Goal: Transaction & Acquisition: Purchase product/service

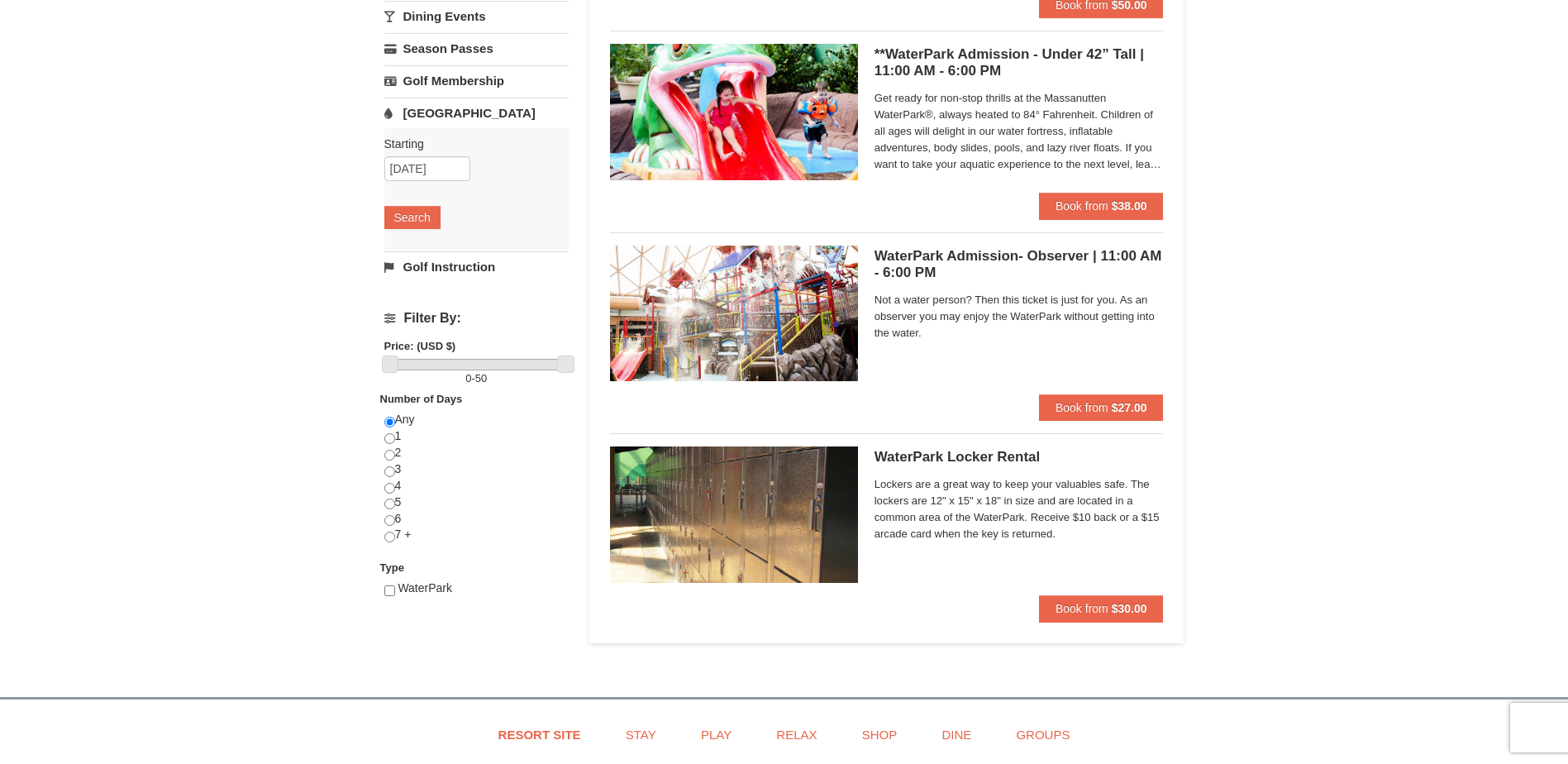
scroll to position [248, 0]
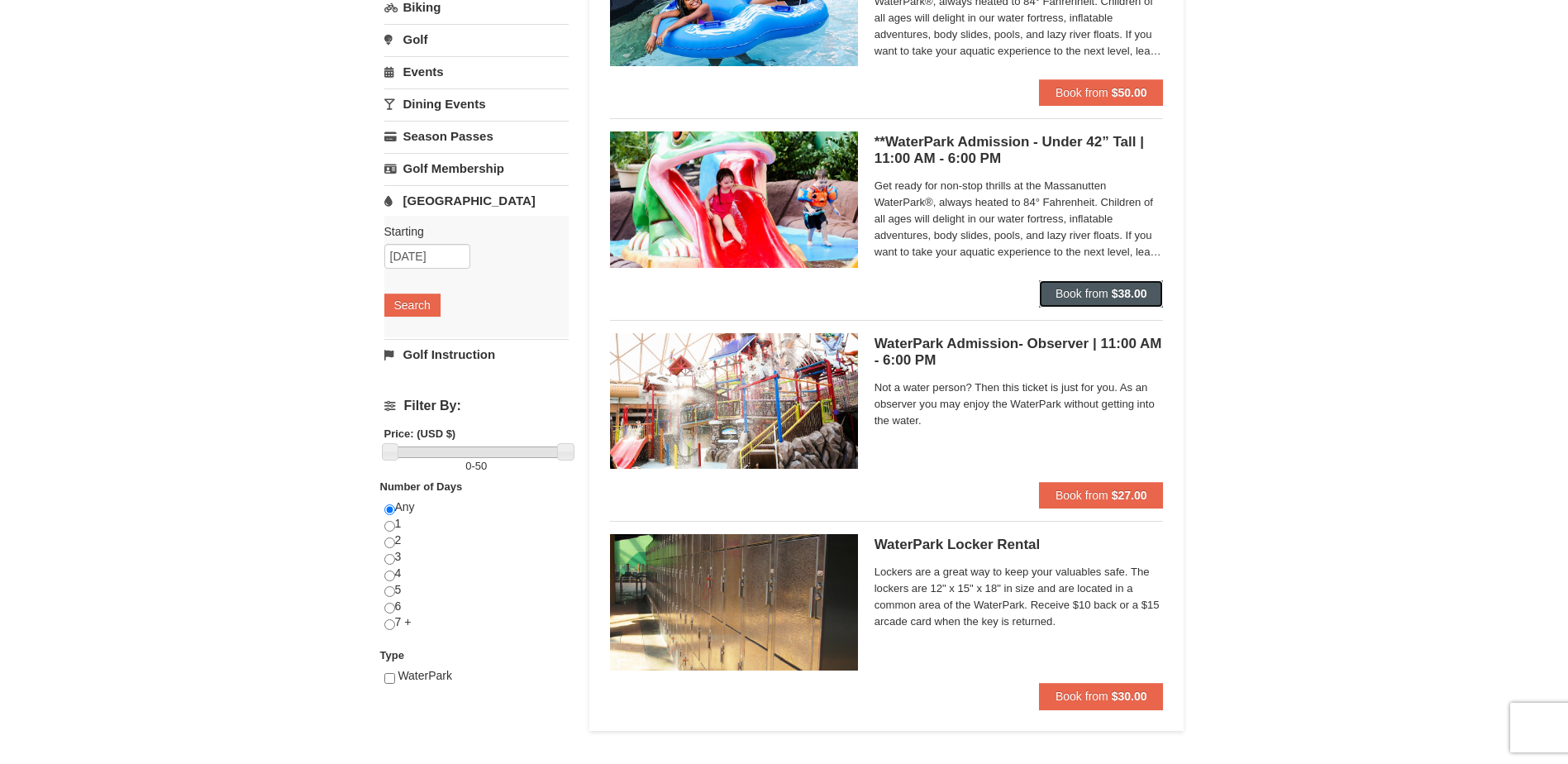
click at [1077, 283] on button "Book from $38.00" at bounding box center [1101, 293] width 125 height 26
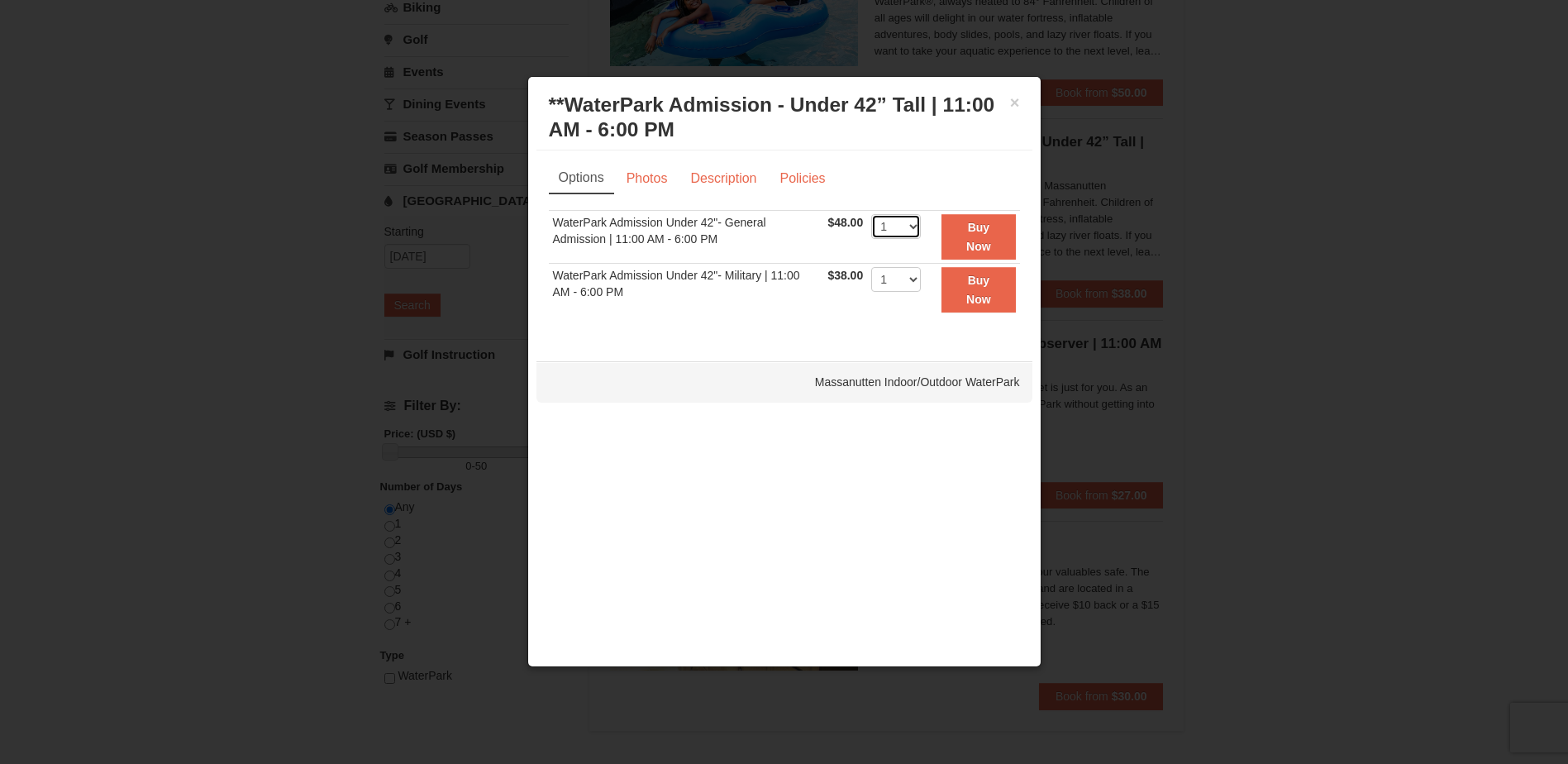
click at [919, 224] on select "1 2 3 4 5 6 7 8 9 10 11 12 13 14 15 16 17 18 19 20 21 22" at bounding box center [896, 226] width 50 height 24
click at [871, 214] on select "1 2 3 4 5 6 7 8 9 10 11 12 13 14 15 16 17 18 19 20 21 22" at bounding box center [896, 226] width 50 height 24
click at [1009, 101] on button "×" at bounding box center [1014, 102] width 10 height 16
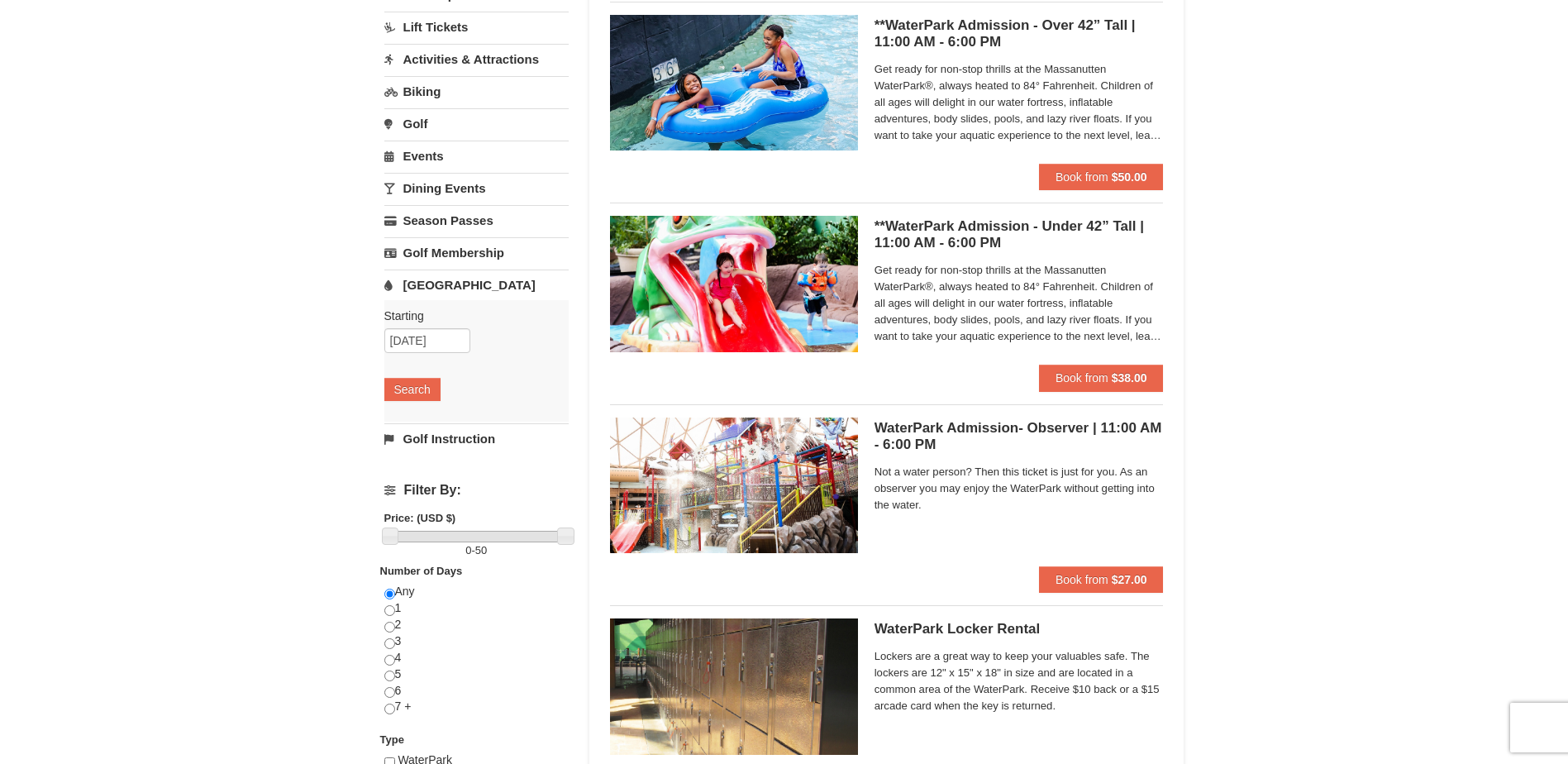
scroll to position [0, 0]
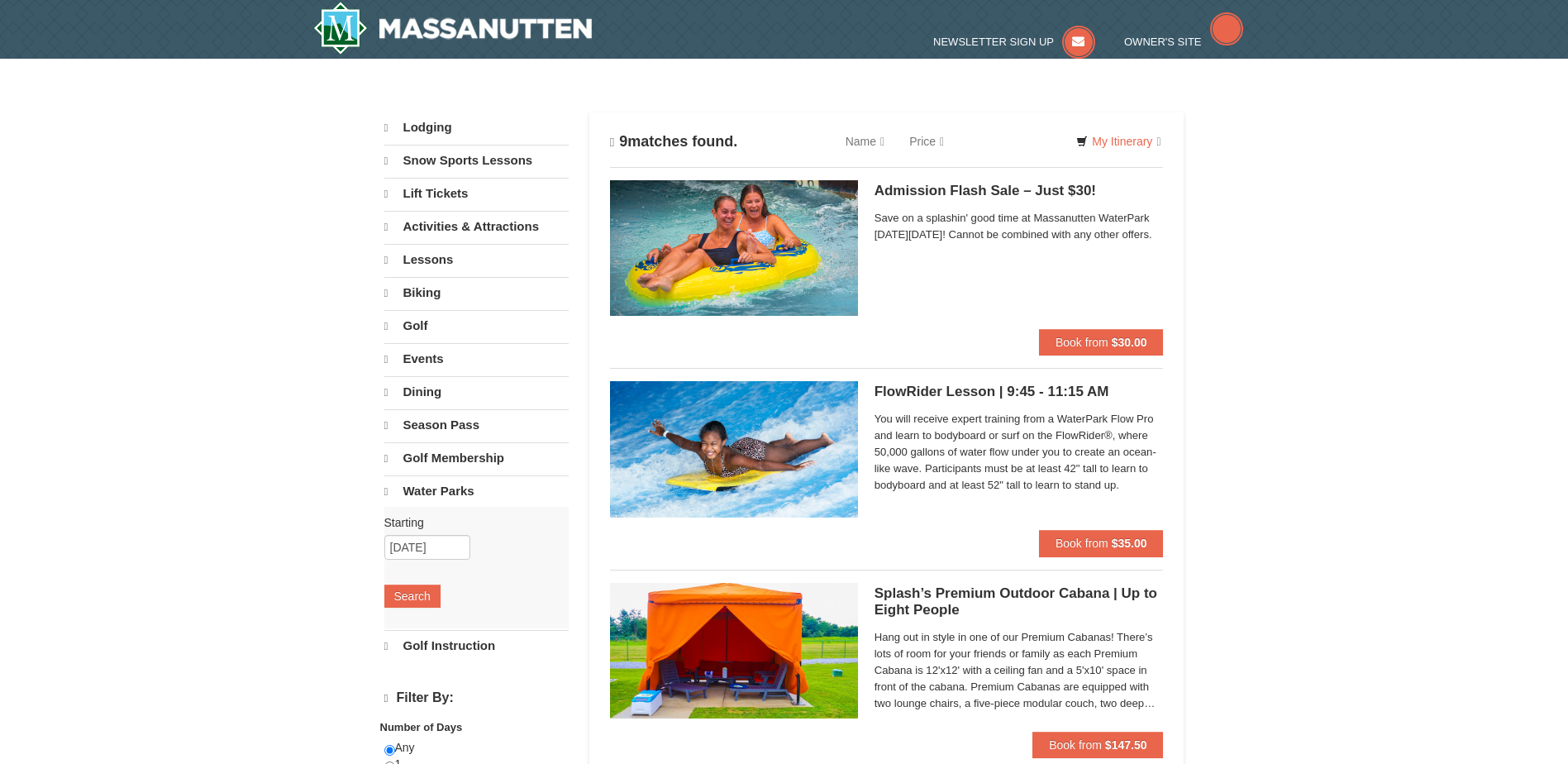
select select "9"
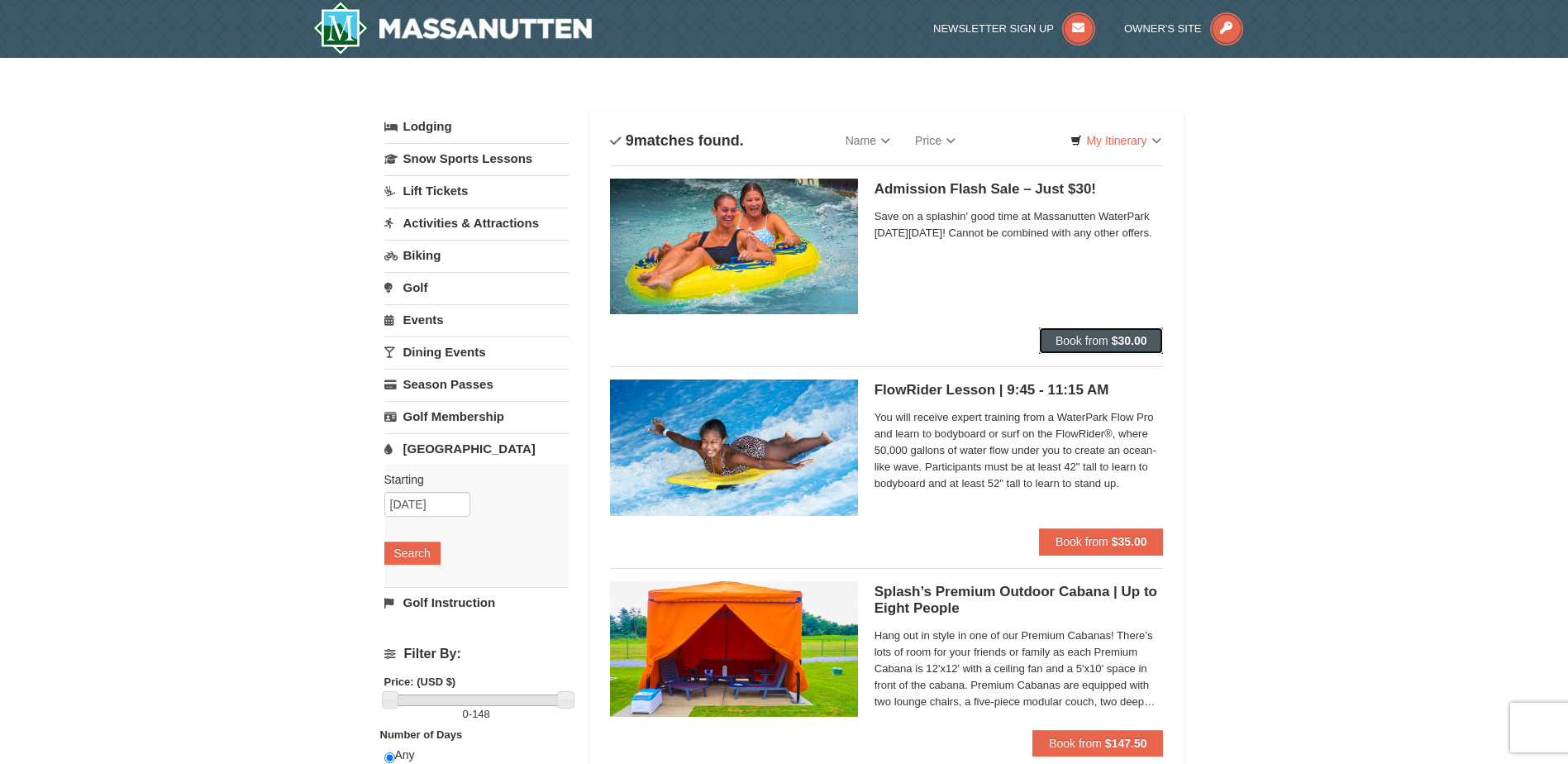
click at [1127, 340] on strong "$30.00" at bounding box center [1129, 340] width 35 height 14
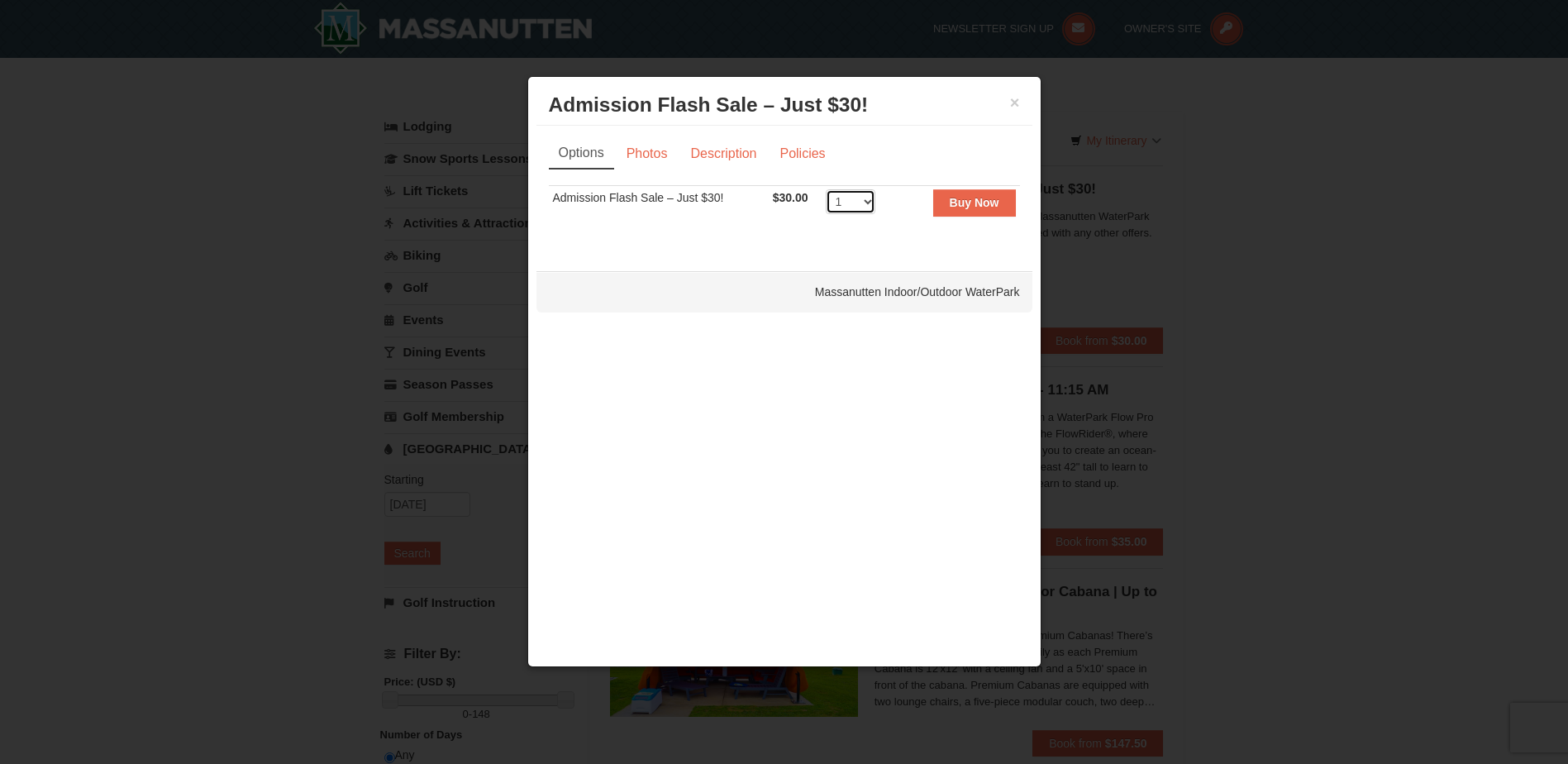
click at [859, 198] on select "1 2 3 4 5 6 7 8 9 10 11 12 13 14 15 16 17 18 19 20 21 22 23 24 25 26 27 28 29 3…" at bounding box center [850, 201] width 50 height 24
select select "3"
click at [826, 189] on select "1 2 3 4 5 6 7 8 9 10 11 12 13 14 15 16 17 18 19 20 21 22 23 24 25 26 27 28 29 3…" at bounding box center [850, 201] width 50 height 24
click at [968, 197] on strong "Buy Now" at bounding box center [974, 203] width 50 height 14
